Goal: Task Accomplishment & Management: Use online tool/utility

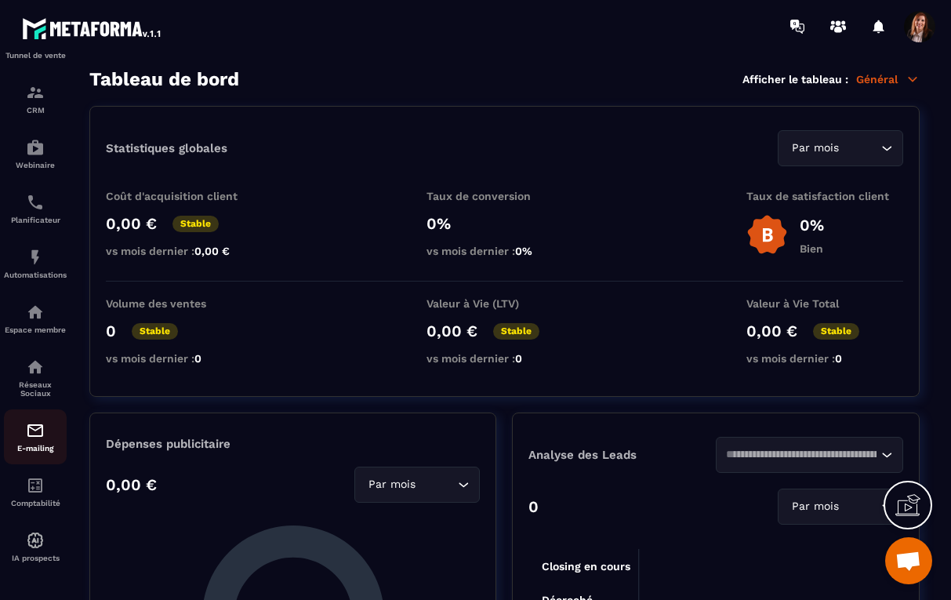
scroll to position [103, 0]
click at [40, 153] on img at bounding box center [35, 147] width 19 height 19
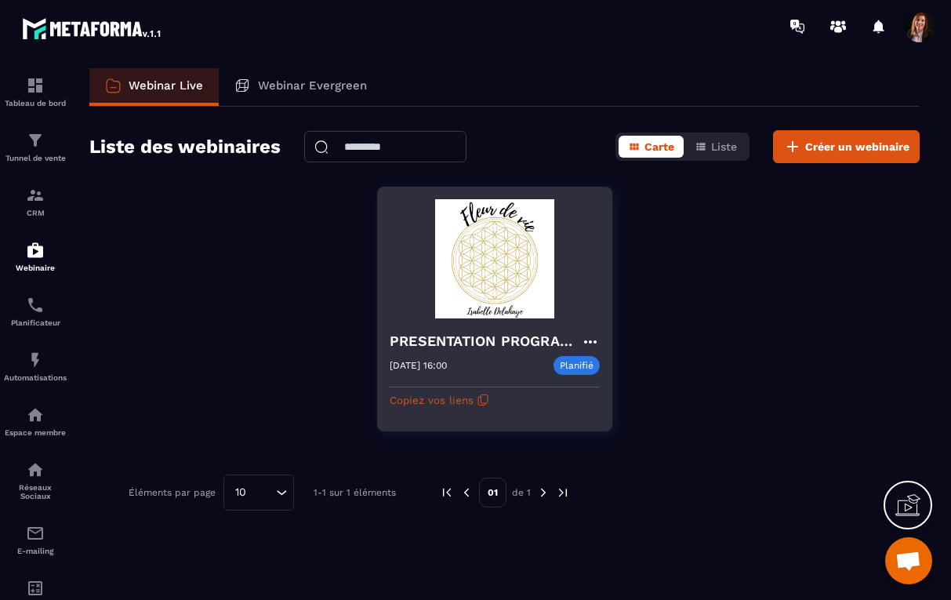
click at [437, 350] on h4 "PRESENTATION PROGRAMME 360°" at bounding box center [485, 341] width 191 height 22
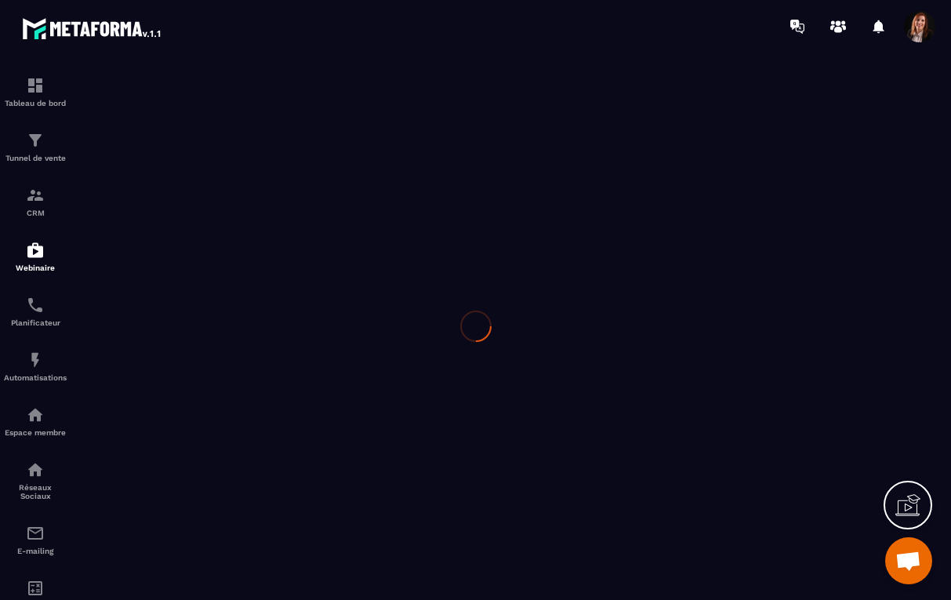
type input "**********"
type textarea "**********"
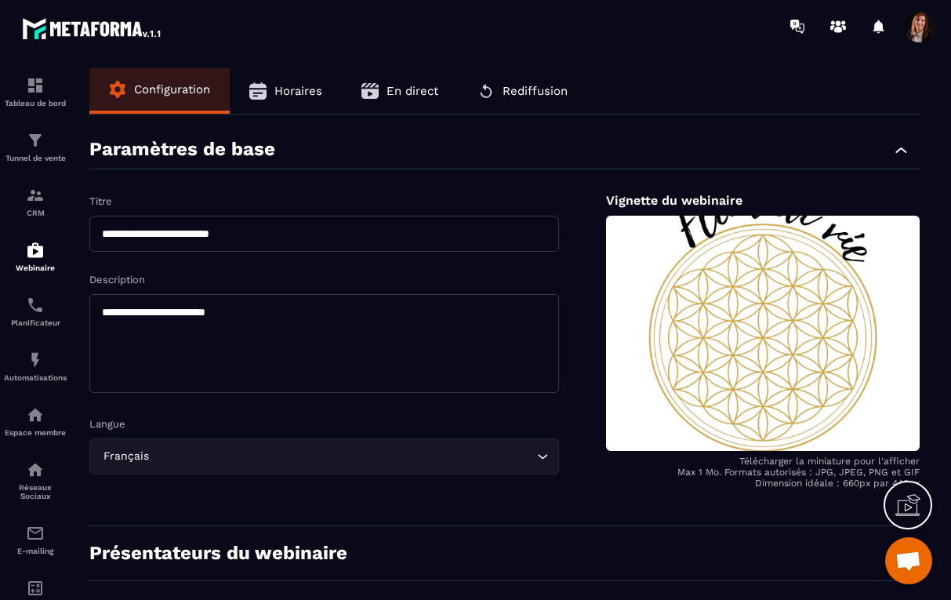
click at [305, 90] on span "Horaires" at bounding box center [298, 91] width 48 height 14
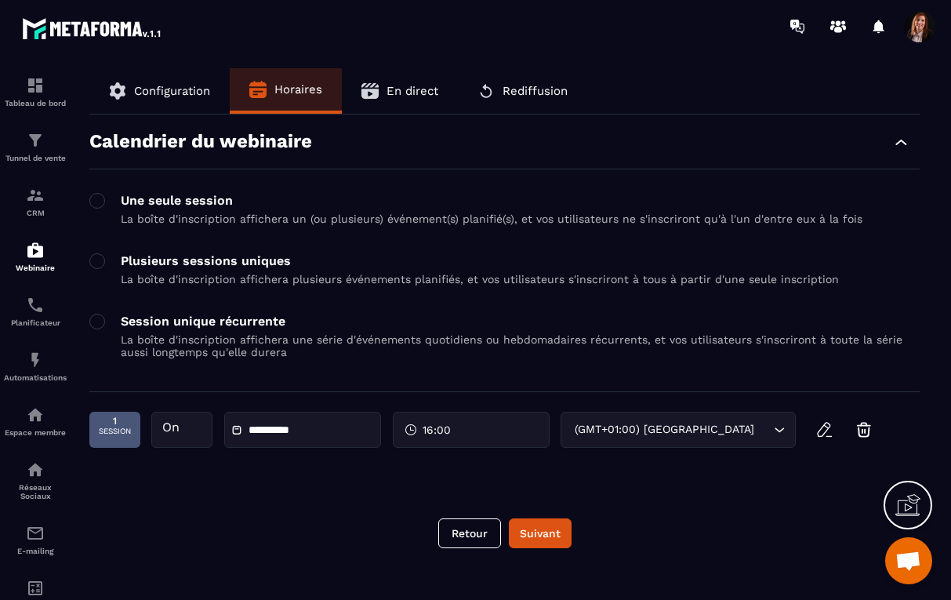
click at [415, 88] on span "En direct" at bounding box center [413, 91] width 52 height 14
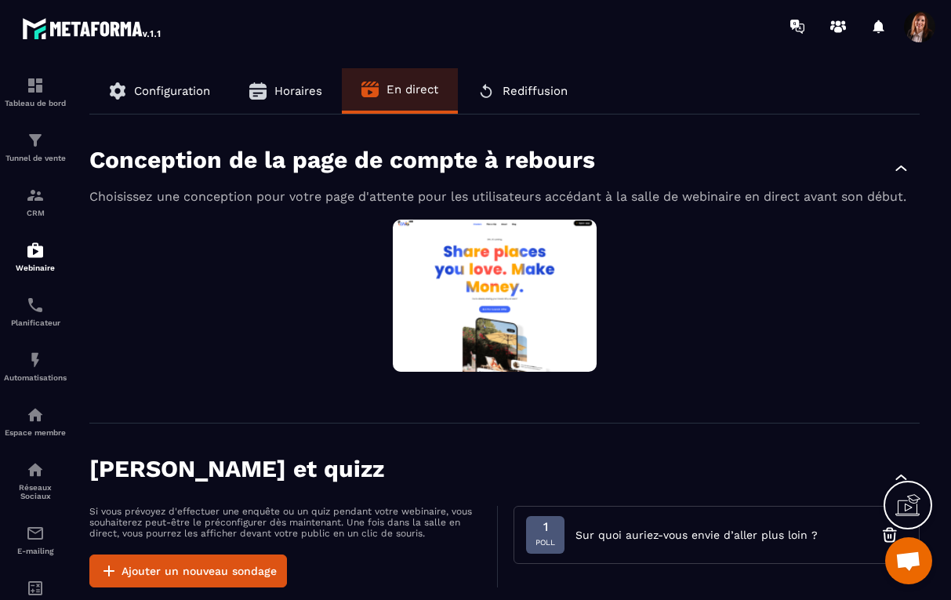
click at [286, 89] on span "Horaires" at bounding box center [298, 91] width 48 height 14
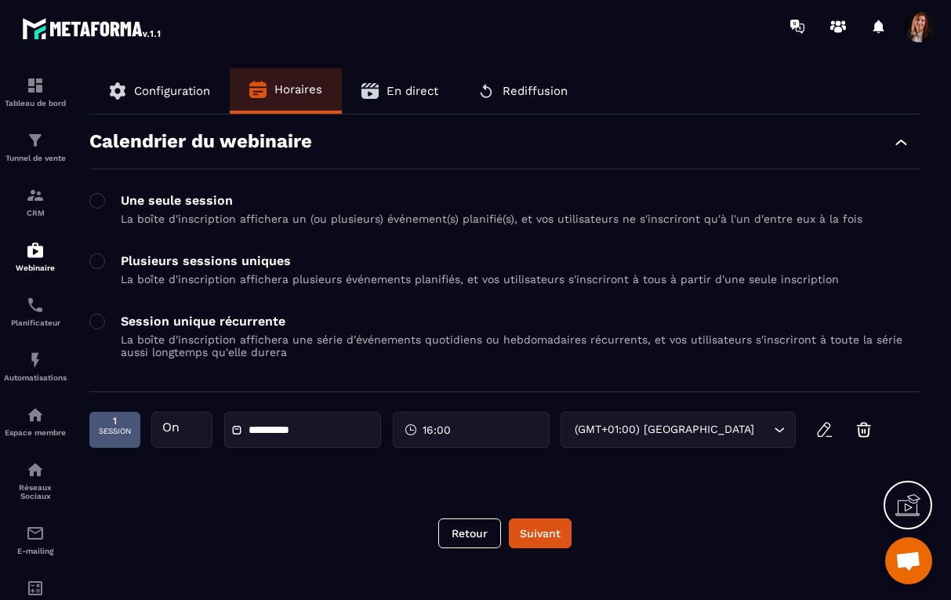
click at [552, 89] on span "Rediffusion" at bounding box center [535, 91] width 65 height 14
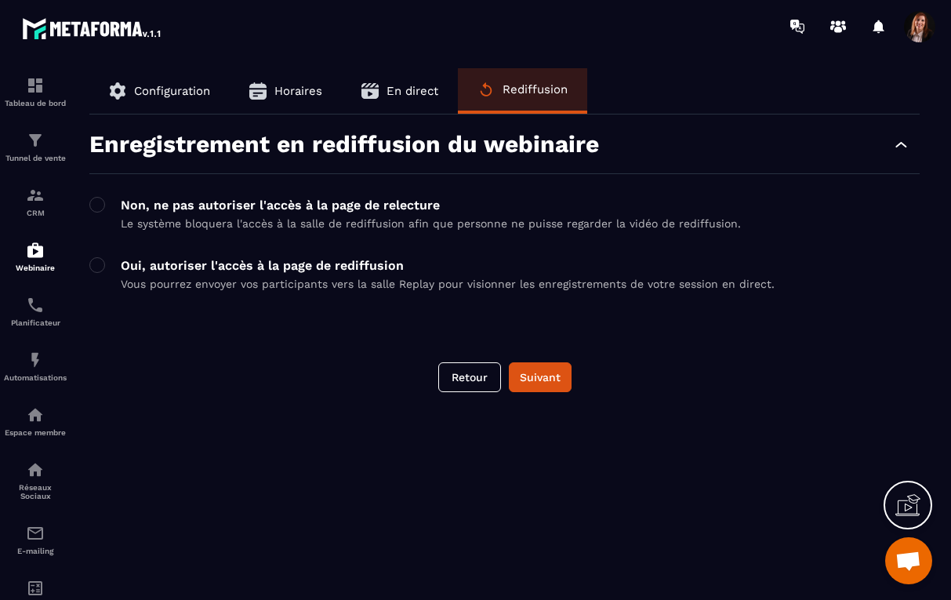
click at [168, 93] on div "Tableau de bord Tunnel de vente CRM Webinaire Planificateur Automatisations Esp…" at bounding box center [133, 325] width 267 height 545
click at [38, 260] on div "Webinaire" at bounding box center [35, 256] width 63 height 31
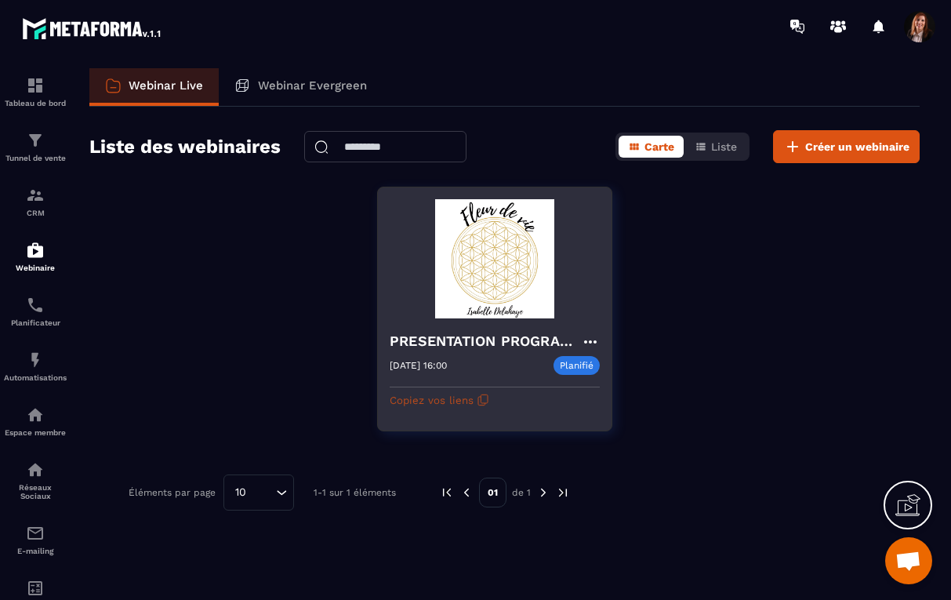
click at [422, 402] on button "Copiez vos liens" at bounding box center [440, 399] width 100 height 25
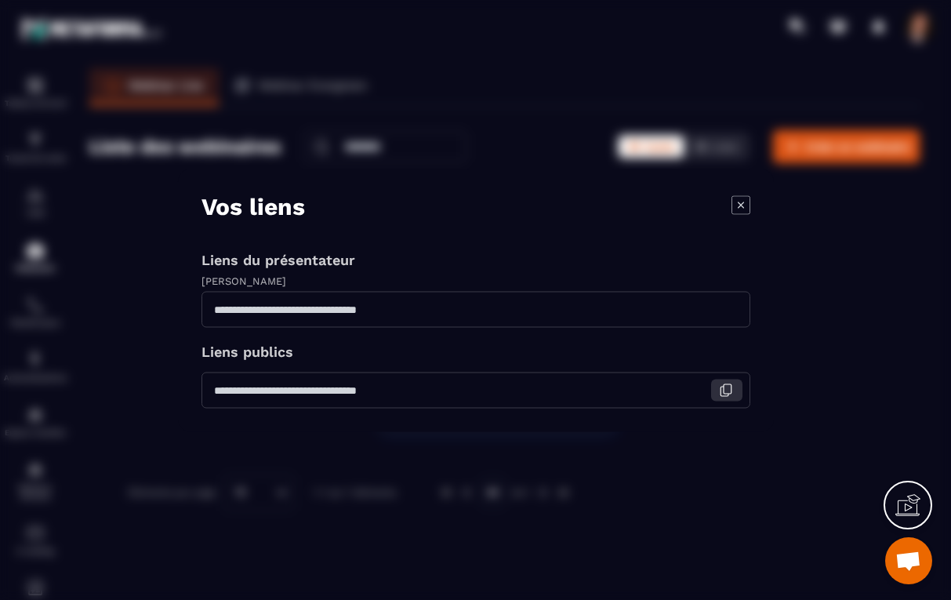
click at [728, 389] on icon "Modal window" at bounding box center [726, 390] width 14 height 14
click at [725, 306] on icon "Modal window" at bounding box center [726, 309] width 14 height 14
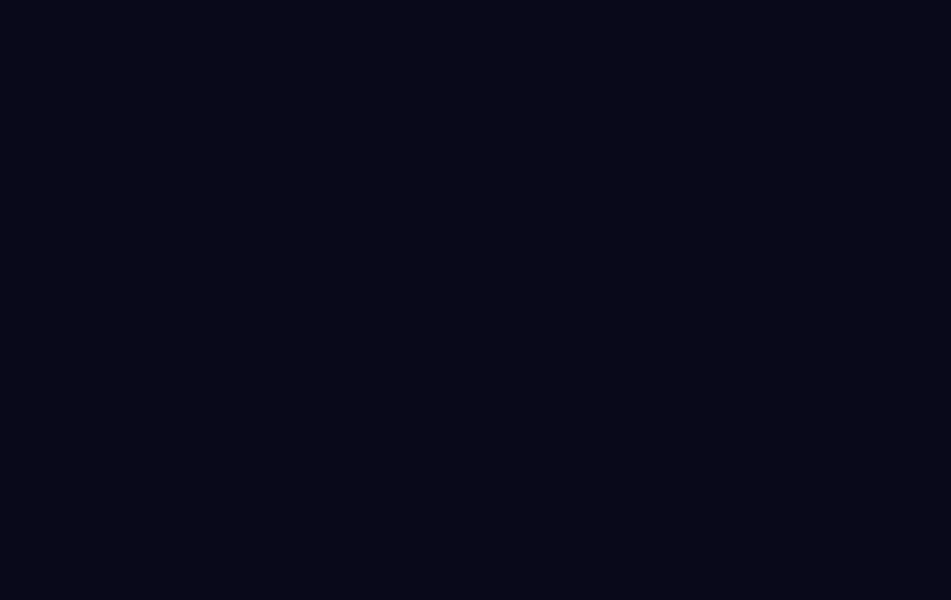
select select "****"
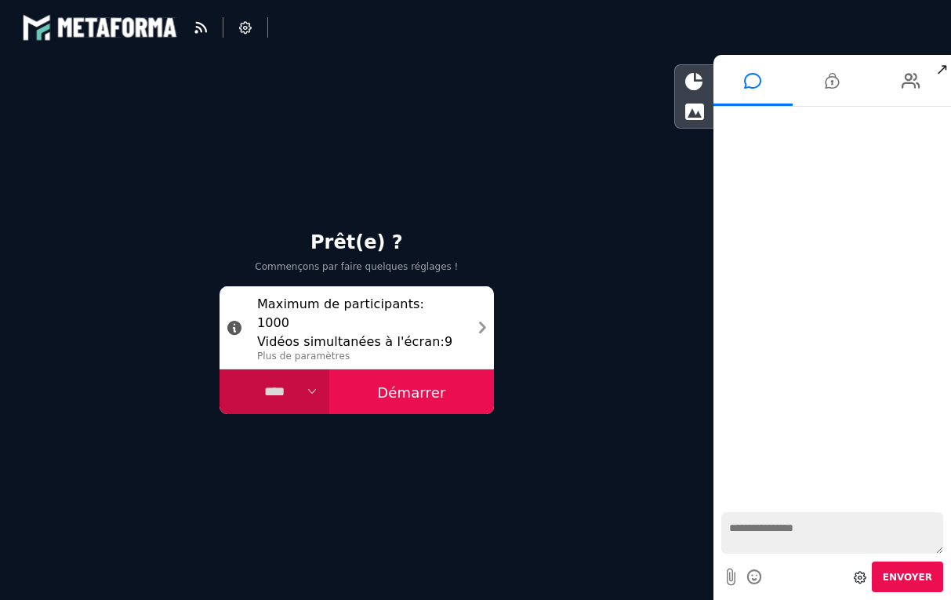
click at [419, 390] on button "Démarrer" at bounding box center [411, 391] width 165 height 45
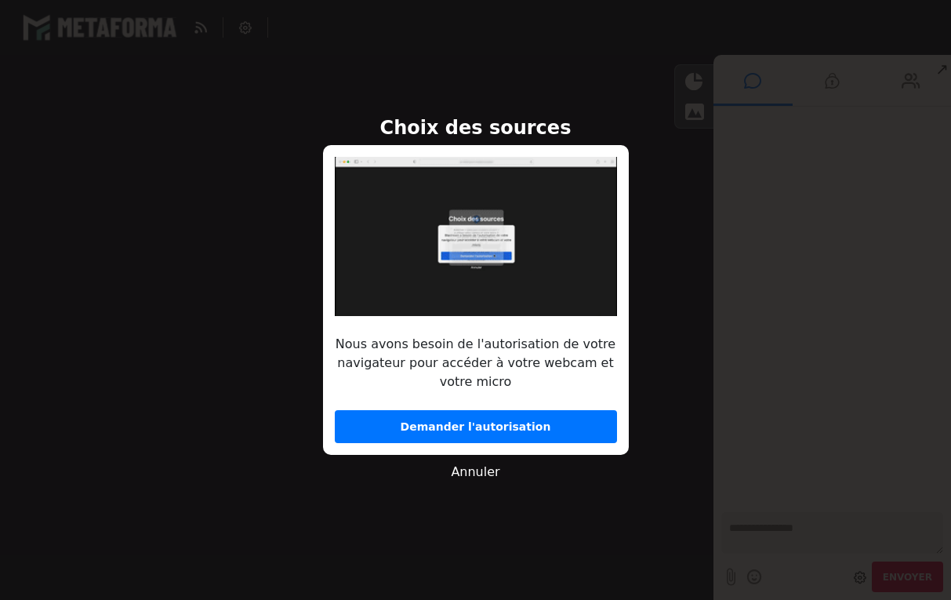
click at [474, 431] on button "Demander l'autorisation" at bounding box center [476, 426] width 282 height 33
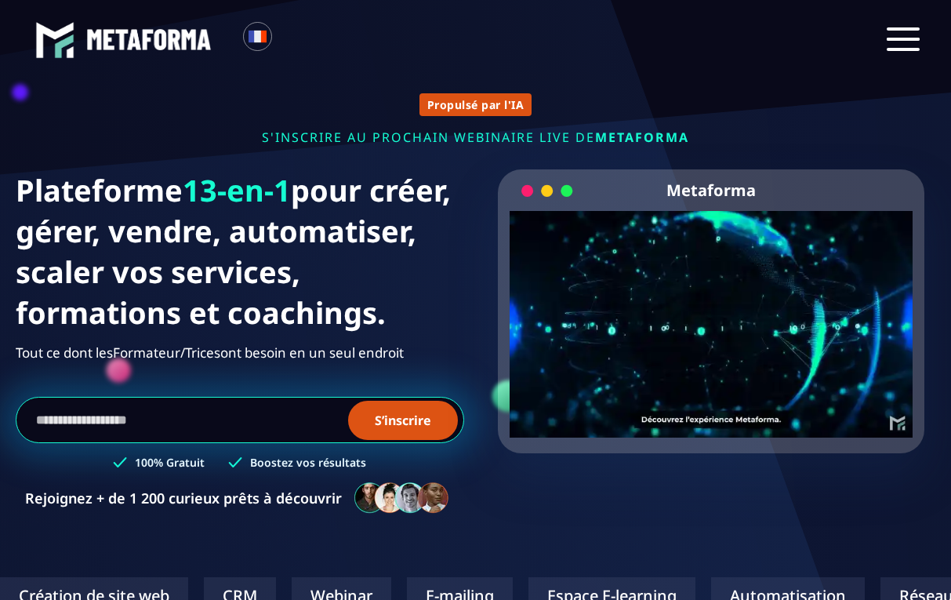
click at [909, 34] on div at bounding box center [903, 39] width 33 height 24
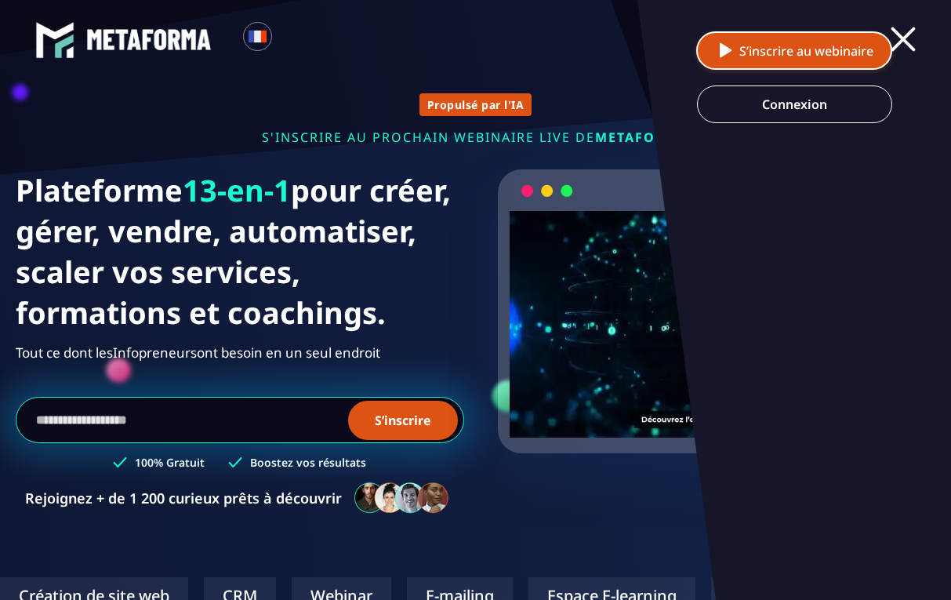
click at [760, 49] on button "S’inscrire au webinaire" at bounding box center [794, 50] width 196 height 38
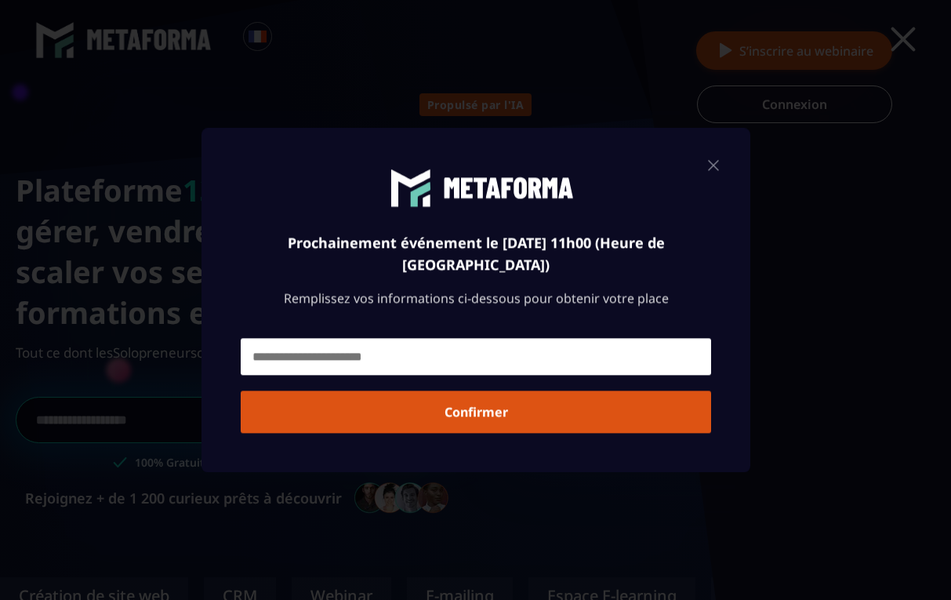
click at [822, 108] on div "Modal window" at bounding box center [475, 300] width 951 height 600
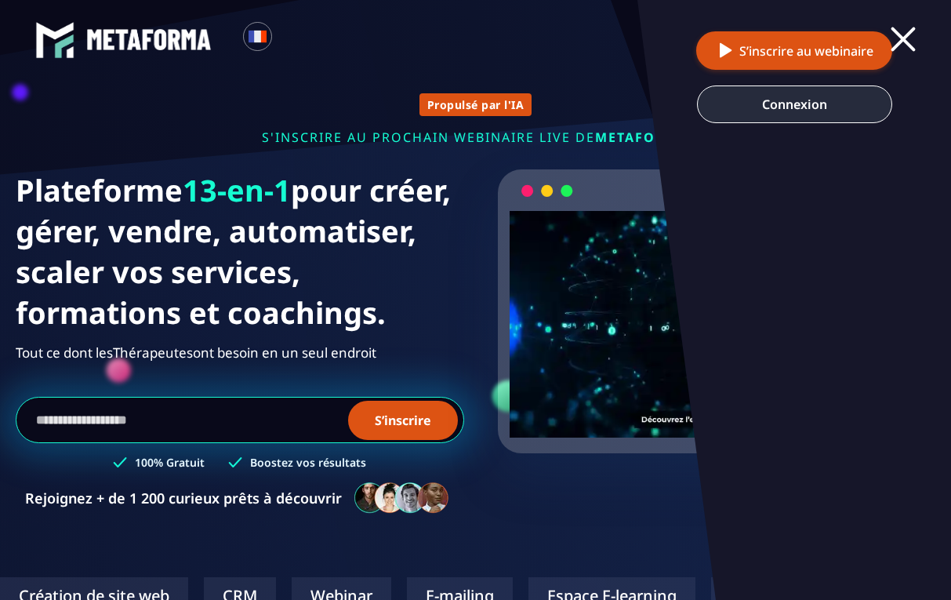
click at [823, 101] on link "Connexion" at bounding box center [794, 104] width 195 height 38
